Goal: Find specific page/section: Find specific page/section

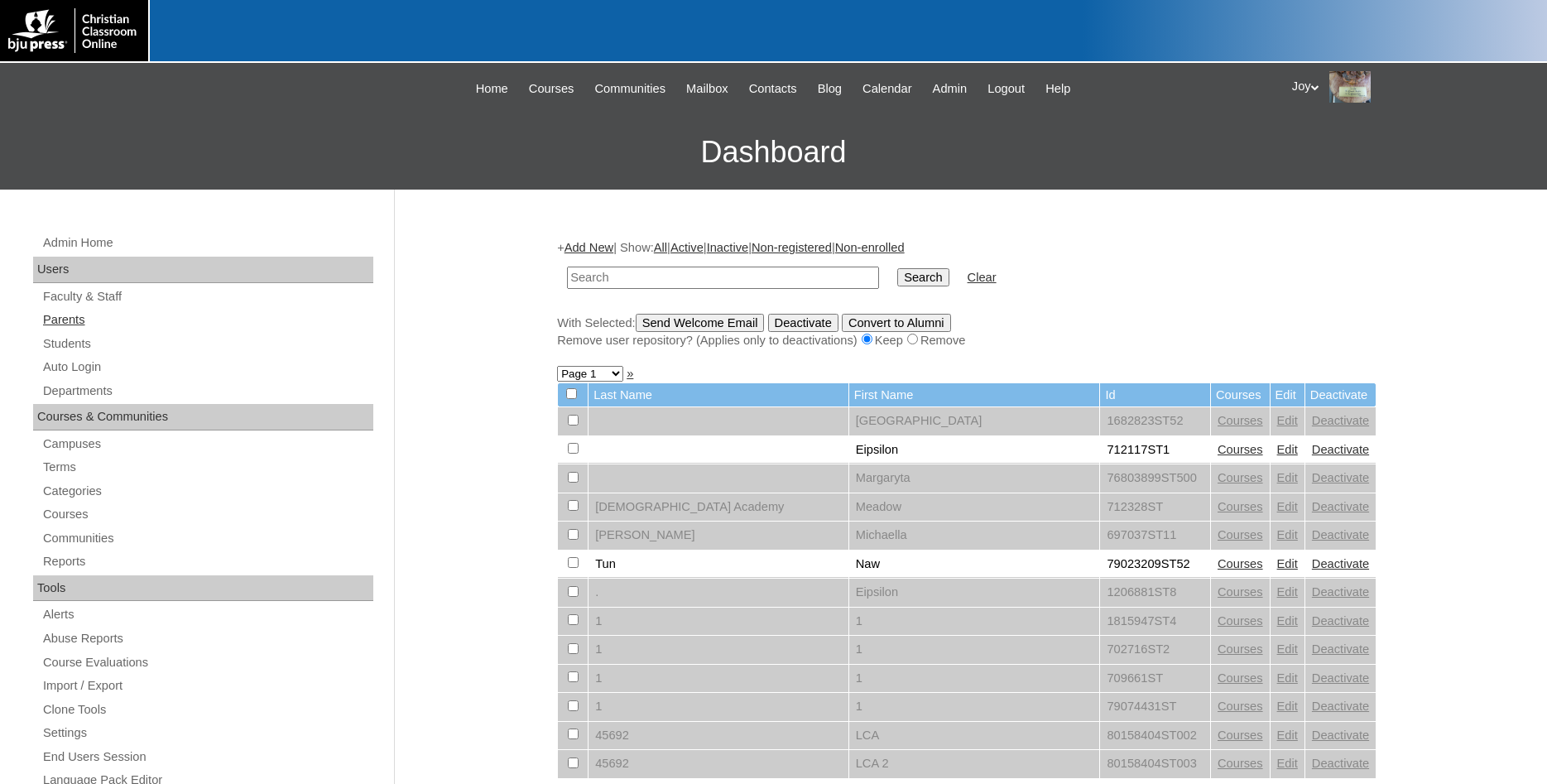
click at [68, 325] on link "Parents" at bounding box center [207, 320] width 332 height 21
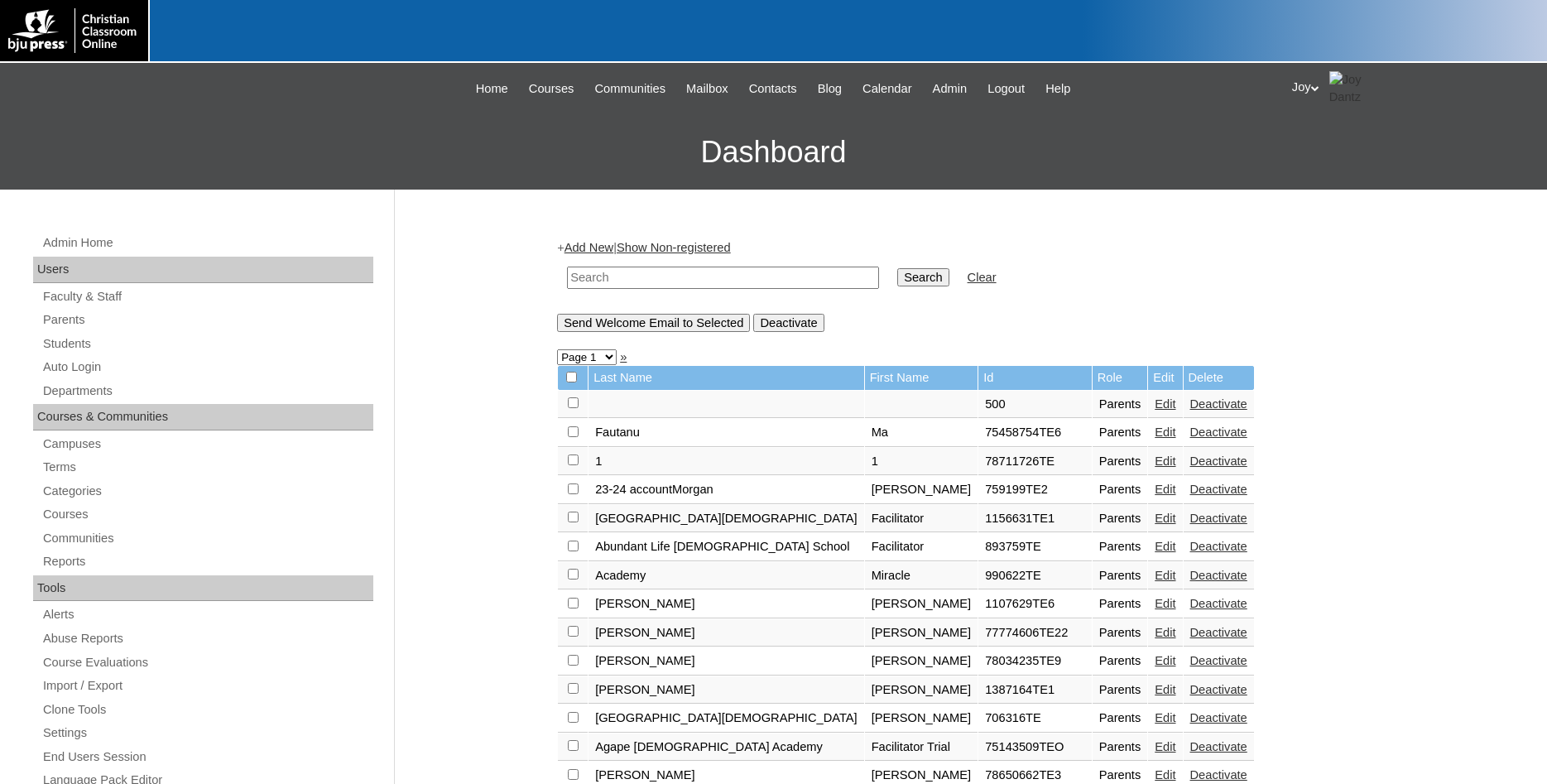
paste input "712676"
type input "712676"
click at [901, 283] on input "Search" at bounding box center [923, 277] width 51 height 18
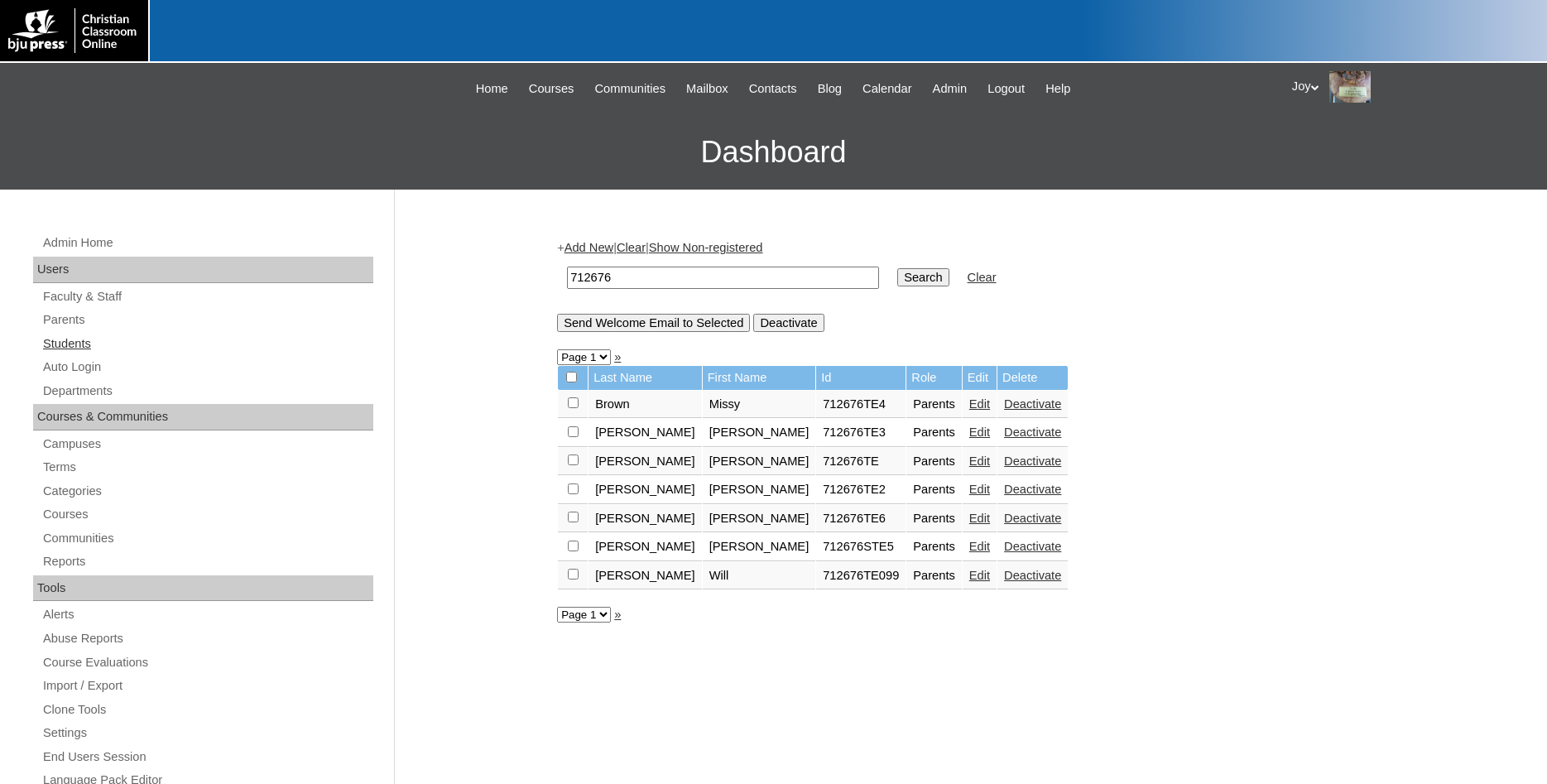
click at [58, 347] on link "Students" at bounding box center [207, 344] width 332 height 21
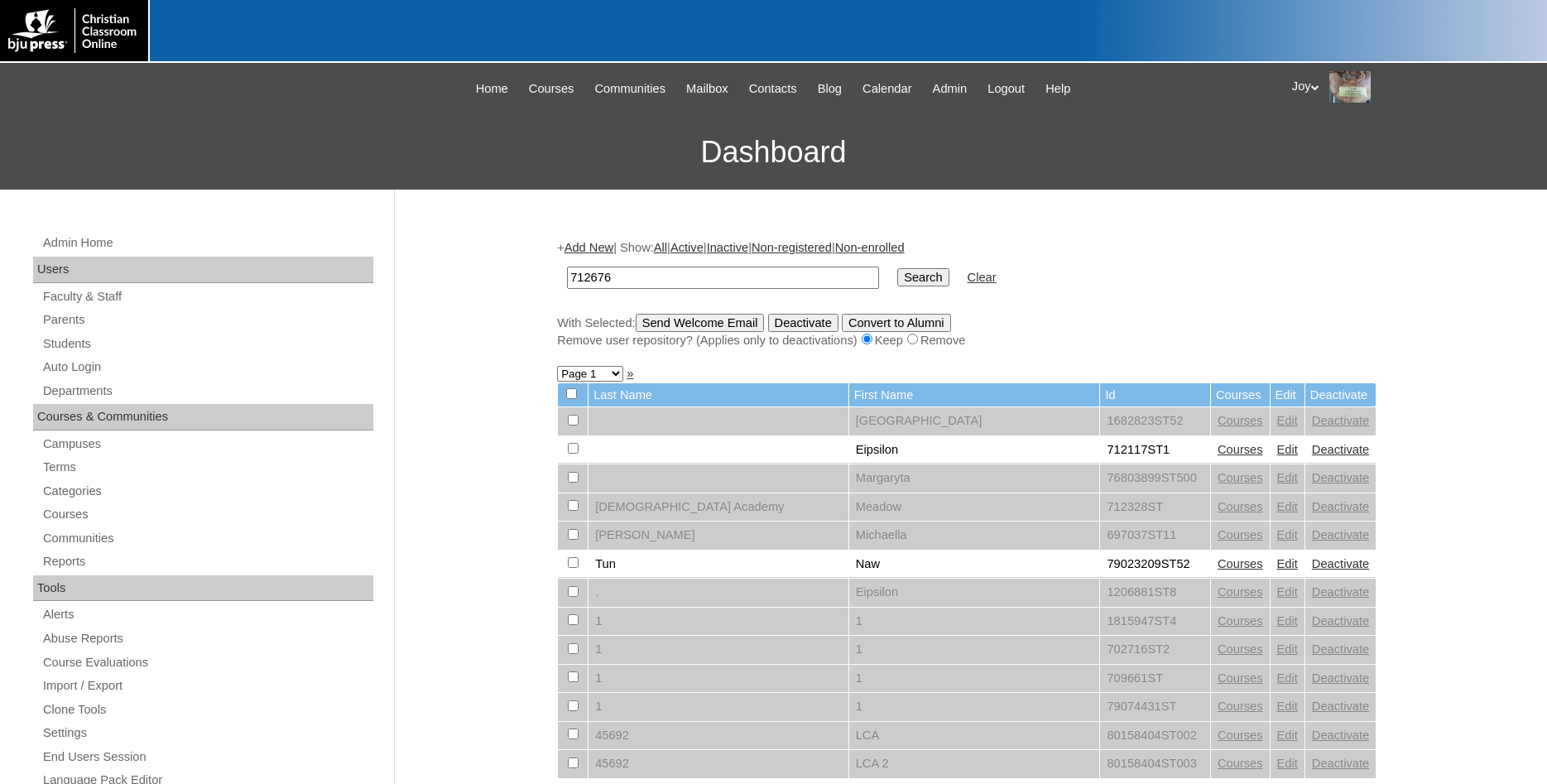
type input "712676"
click at [913, 269] on input "Search" at bounding box center [923, 277] width 51 height 18
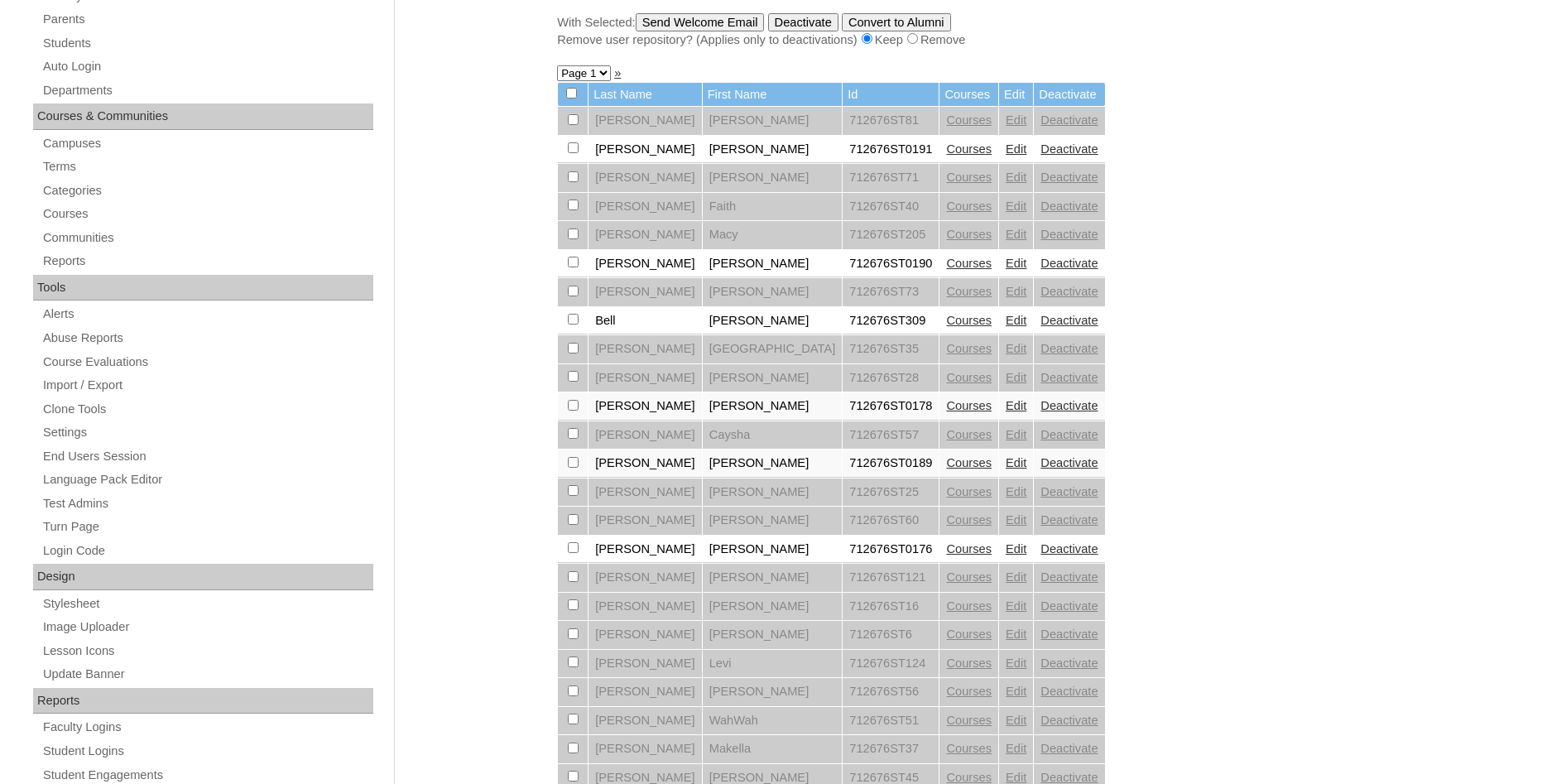
scroll to position [760, 0]
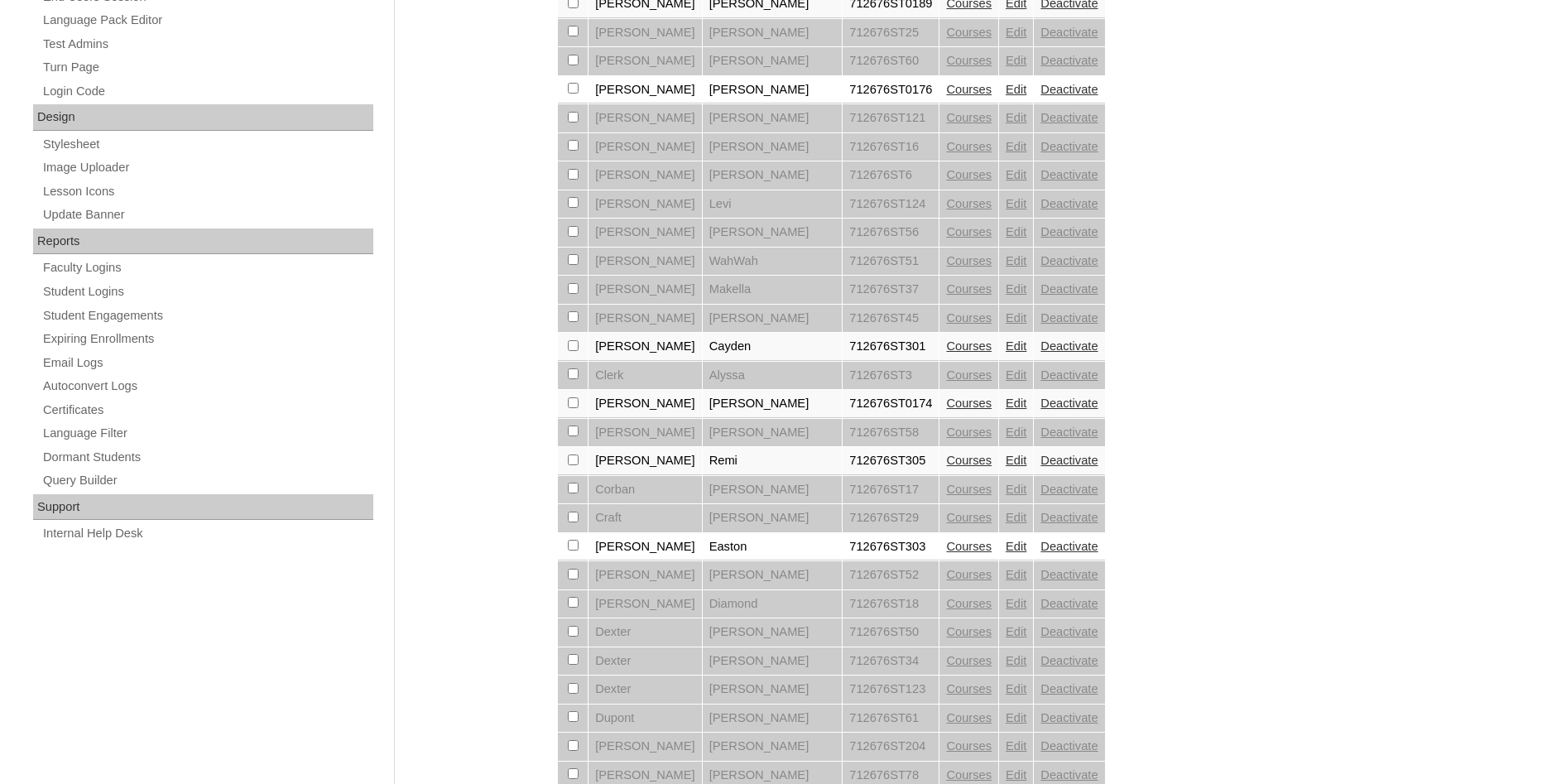
click at [946, 352] on link "Courses" at bounding box center [969, 345] width 46 height 13
